Goal: Task Accomplishment & Management: Manage account settings

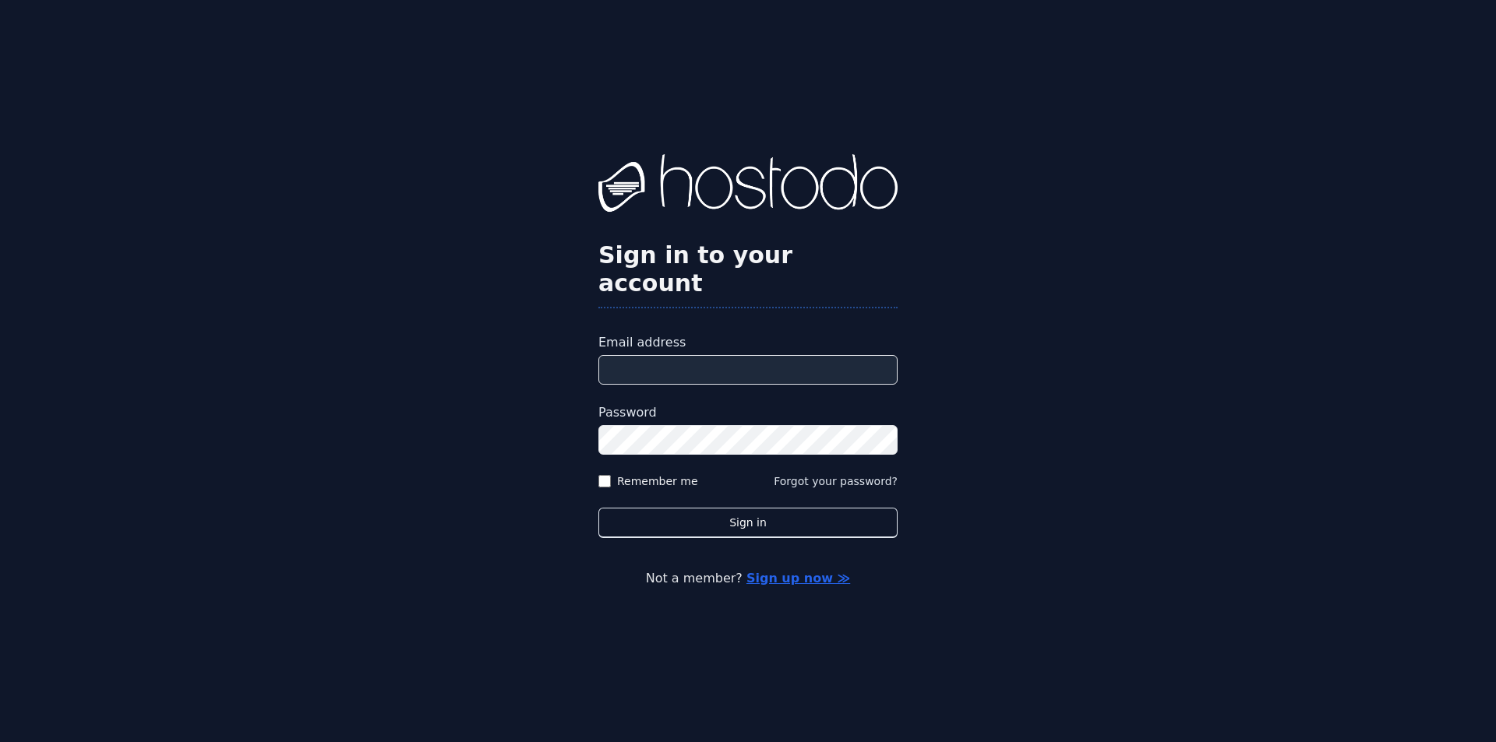
type input "**********"
click at [657, 474] on label "Remember me" at bounding box center [657, 482] width 81 height 16
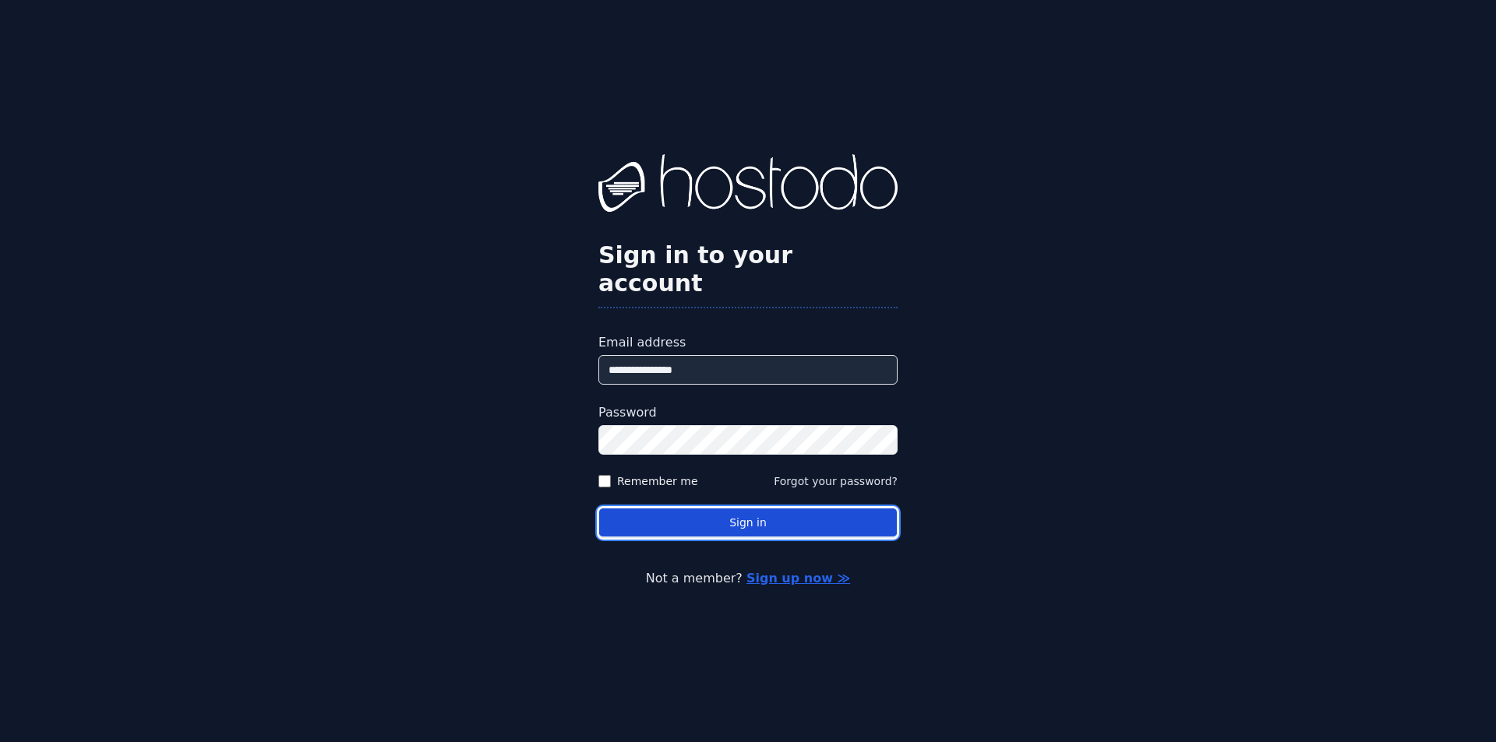
click at [706, 509] on button "Sign in" at bounding box center [747, 523] width 299 height 30
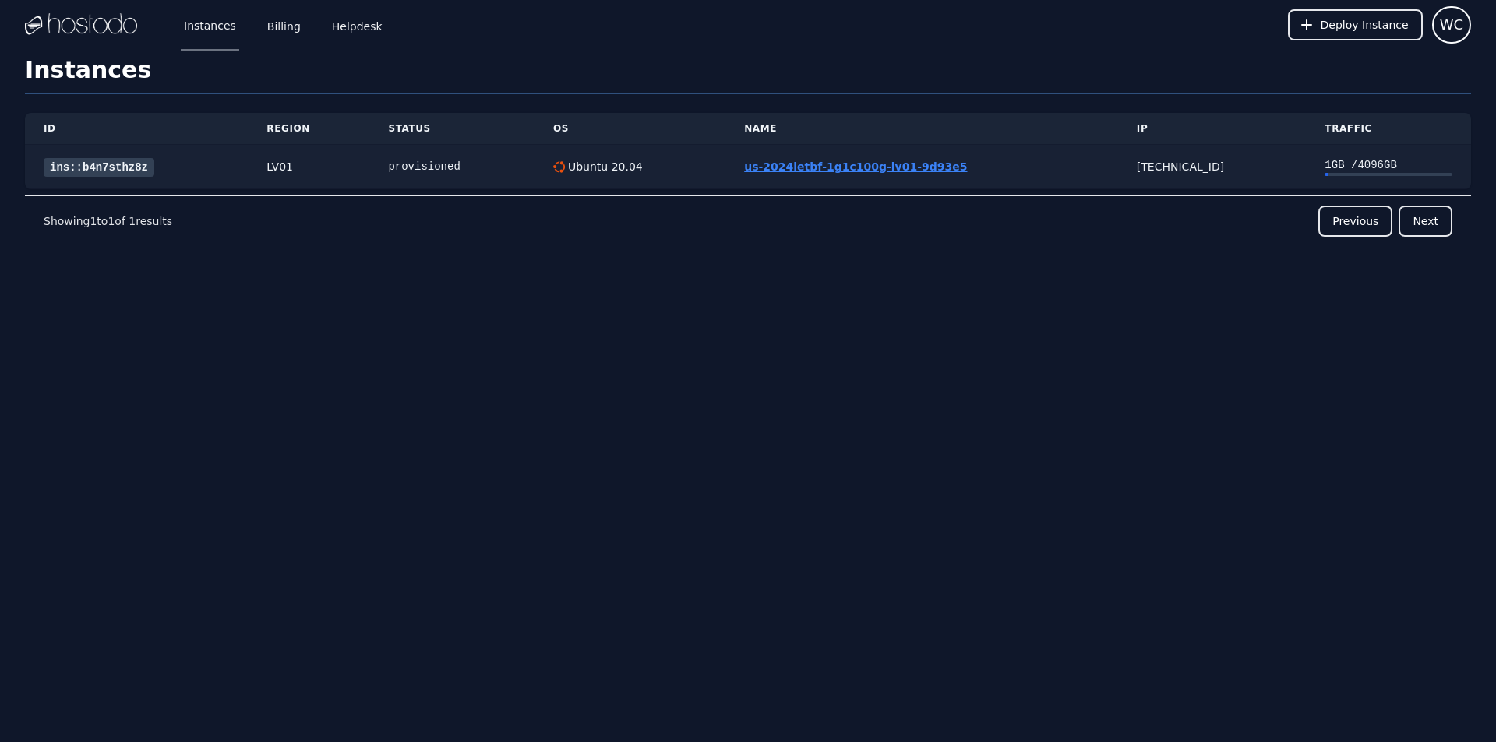
click at [893, 166] on link "us-2024letbf-1g1c100g-lv01-9d93e5" at bounding box center [855, 166] width 223 height 12
